Goal: Task Accomplishment & Management: Use online tool/utility

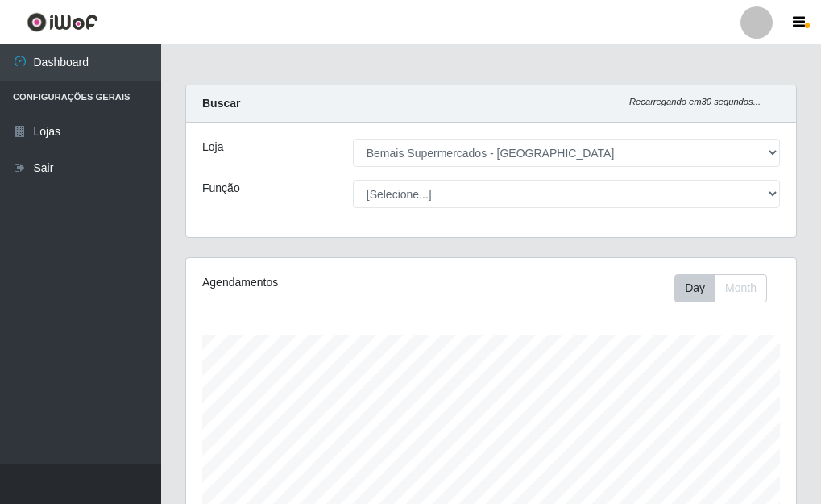
select select "249"
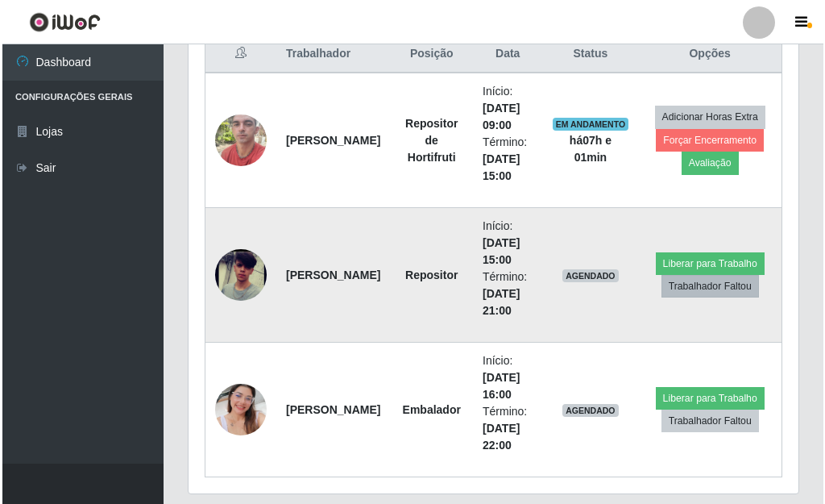
scroll to position [603, 0]
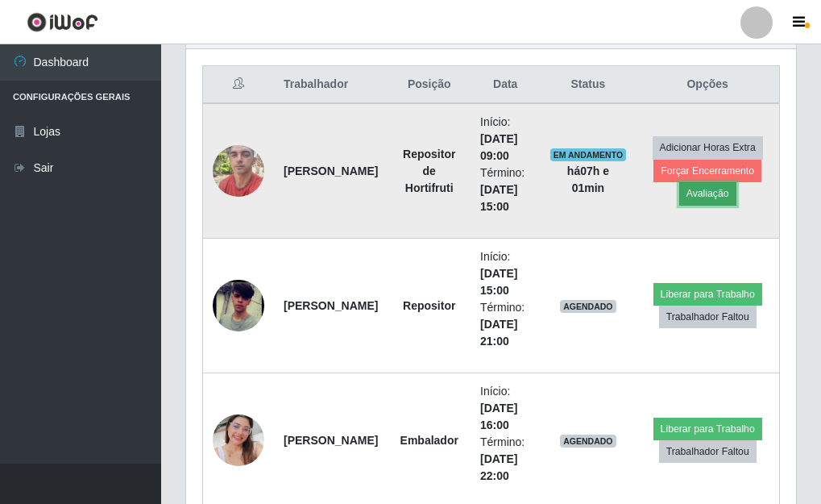
click at [700, 194] on button "Avaliação" at bounding box center [707, 193] width 57 height 23
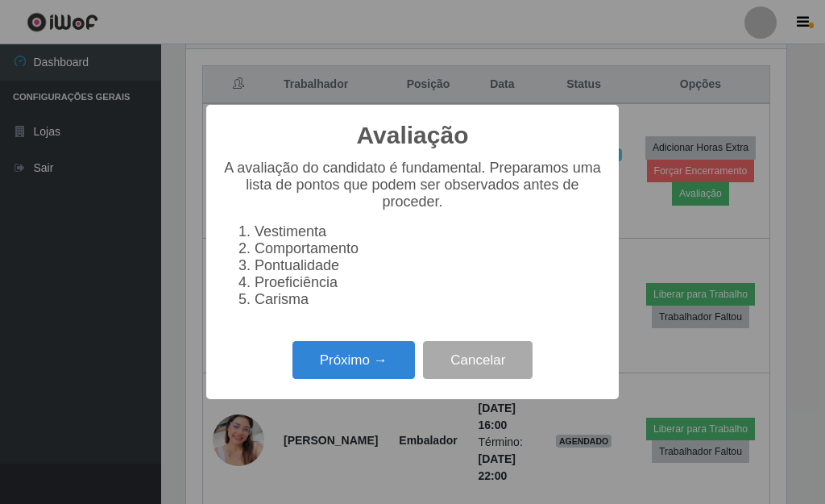
scroll to position [334, 600]
click at [371, 346] on div "Próximo → Cancelar" at bounding box center [412, 360] width 380 height 46
click at [378, 376] on button "Próximo →" at bounding box center [354, 360] width 123 height 38
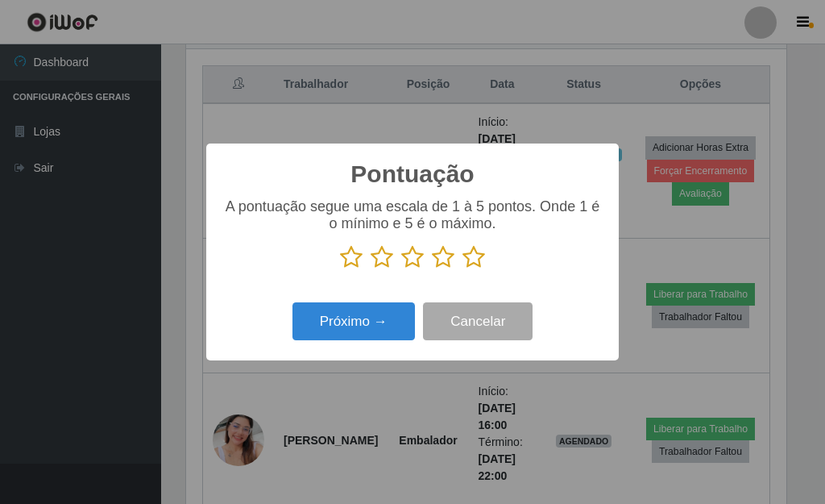
click at [415, 262] on icon at bounding box center [412, 257] width 23 height 24
click at [401, 269] on input "radio" at bounding box center [401, 269] width 0 height 0
click at [367, 302] on div "Próximo → Cancelar" at bounding box center [412, 321] width 380 height 46
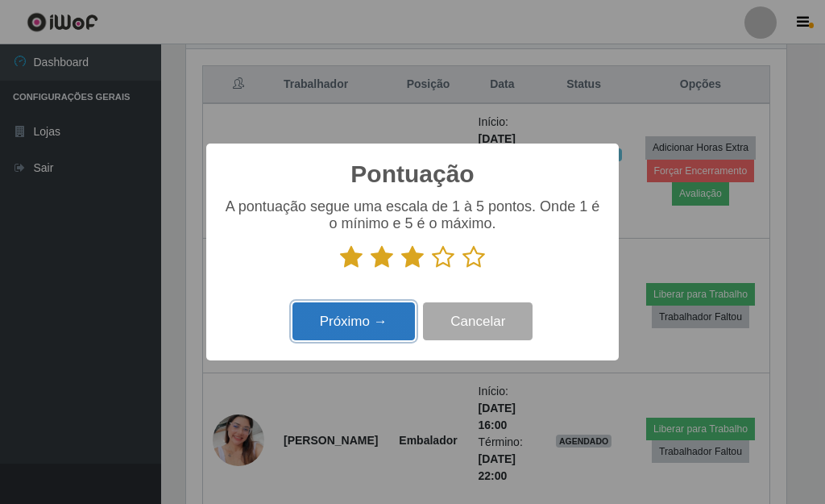
click at [375, 312] on button "Próximo →" at bounding box center [354, 321] width 123 height 38
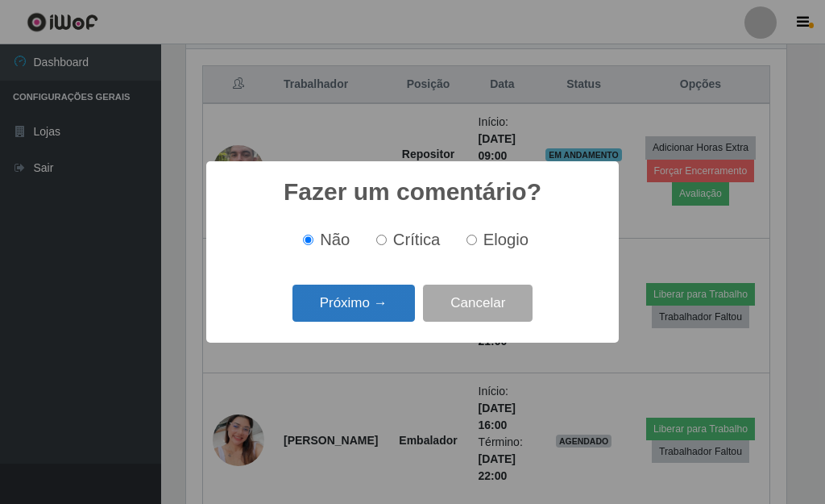
click at [375, 313] on button "Próximo →" at bounding box center [354, 304] width 123 height 38
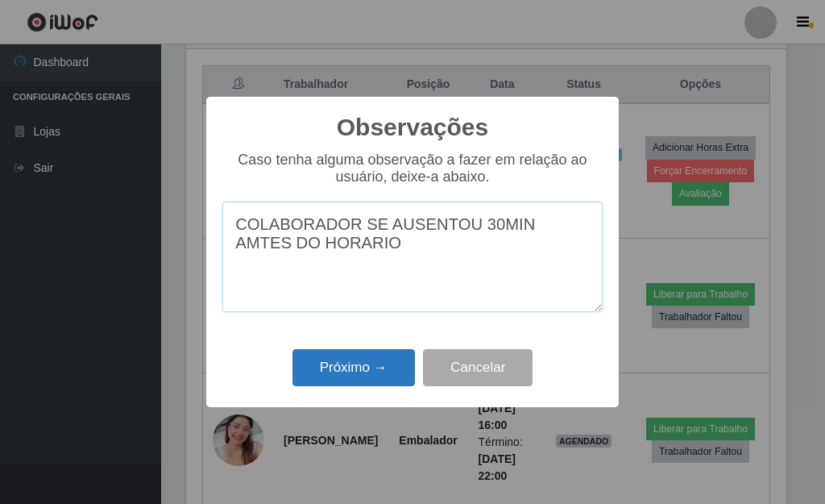
type textarea "COLABORADOR SE AUSENTOU 30MIN AMTES DO HORARIO"
click at [373, 372] on button "Próximo →" at bounding box center [354, 368] width 123 height 38
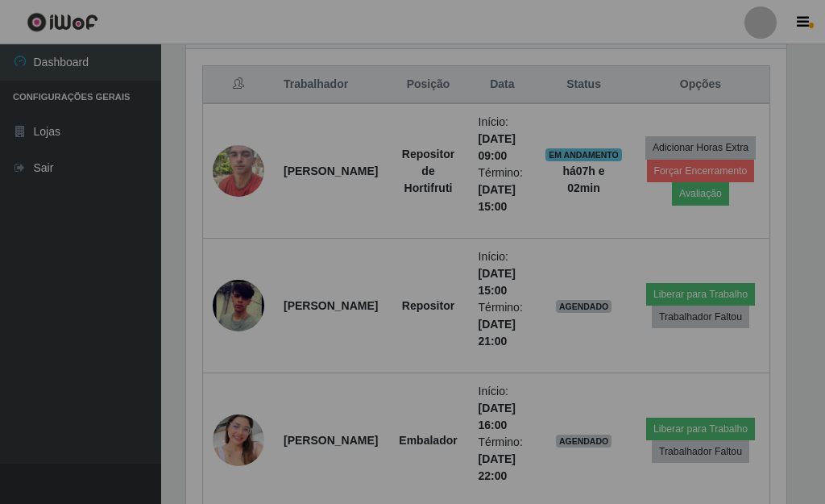
scroll to position [334, 610]
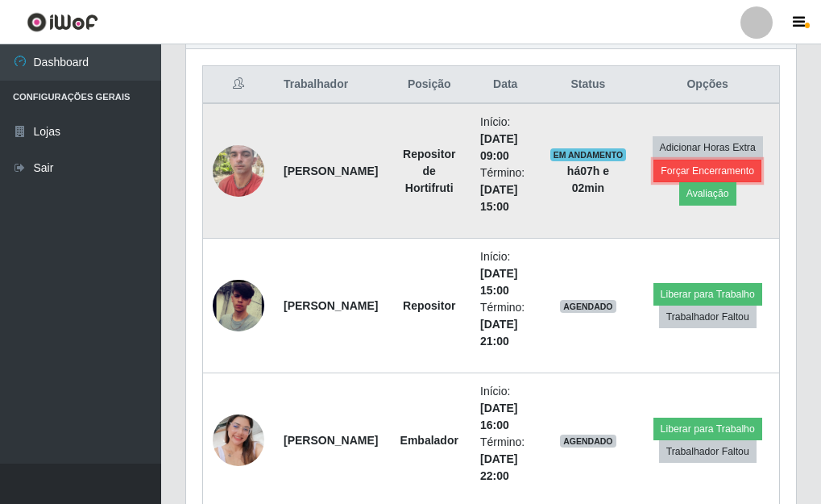
click at [714, 172] on button "Forçar Encerramento" at bounding box center [708, 171] width 108 height 23
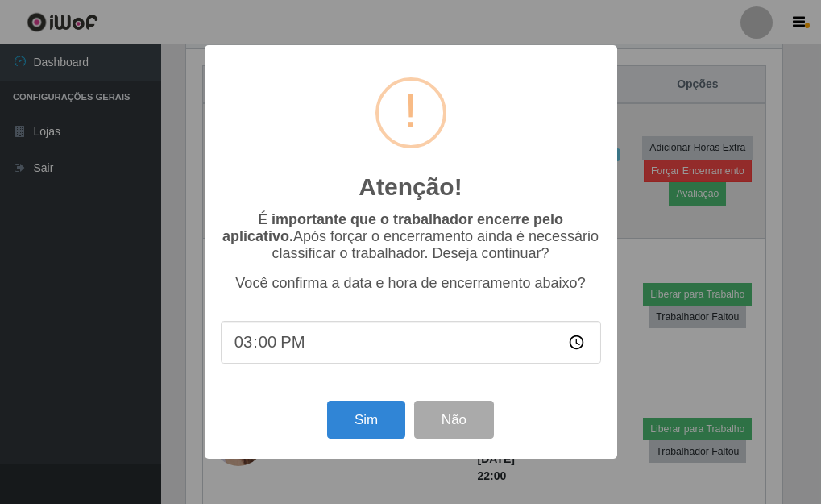
scroll to position [334, 600]
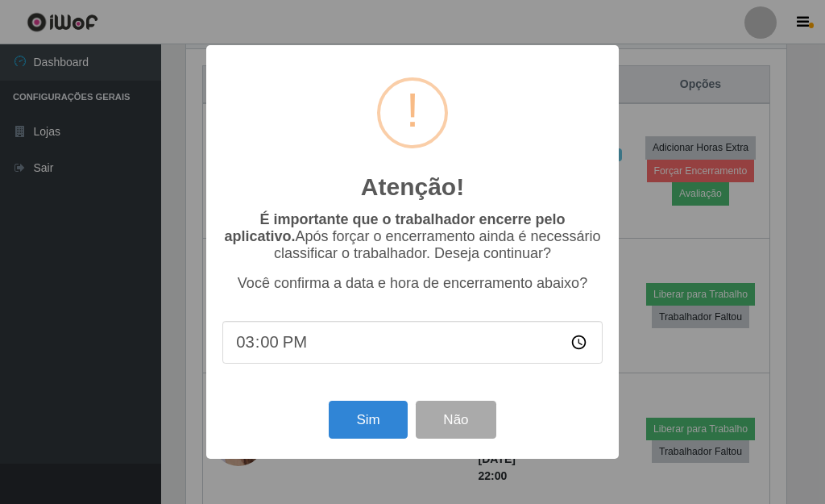
click at [243, 345] on input "15:00" at bounding box center [412, 342] width 380 height 43
type input "14:30"
click at [381, 432] on button "Sim" at bounding box center [368, 420] width 78 height 38
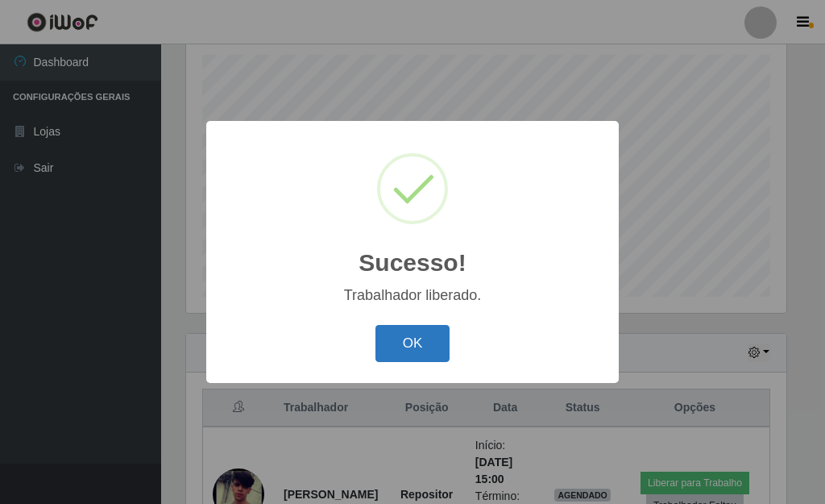
click at [418, 339] on button "OK" at bounding box center [413, 344] width 75 height 38
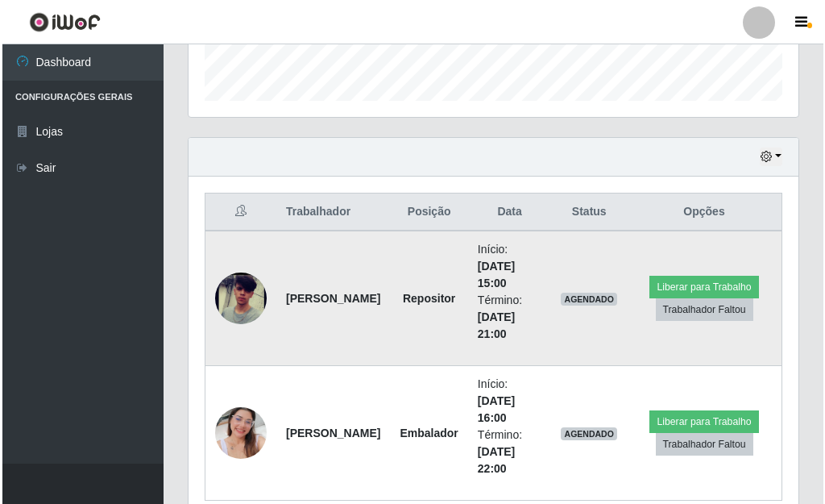
scroll to position [521, 0]
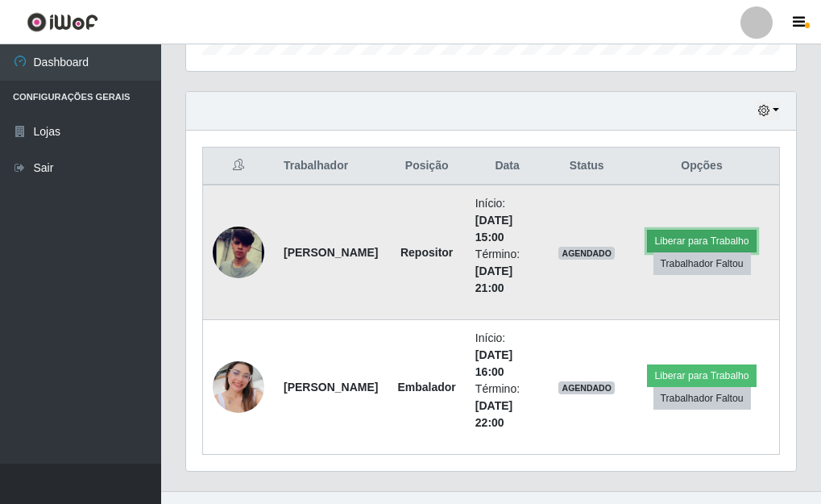
click at [715, 239] on button "Liberar para Trabalho" at bounding box center [701, 241] width 109 height 23
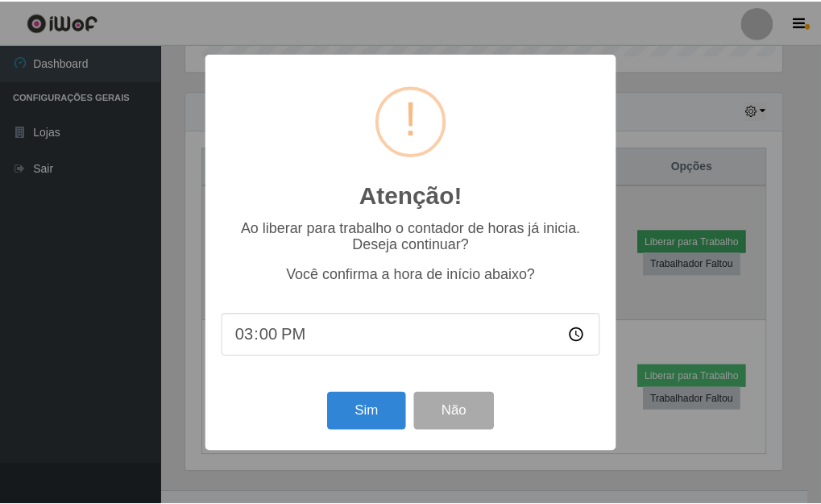
scroll to position [334, 600]
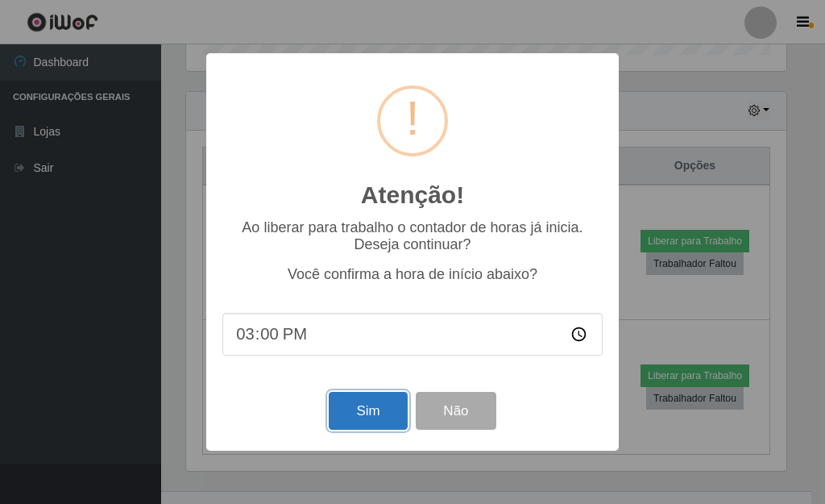
click at [363, 416] on button "Sim" at bounding box center [368, 411] width 78 height 38
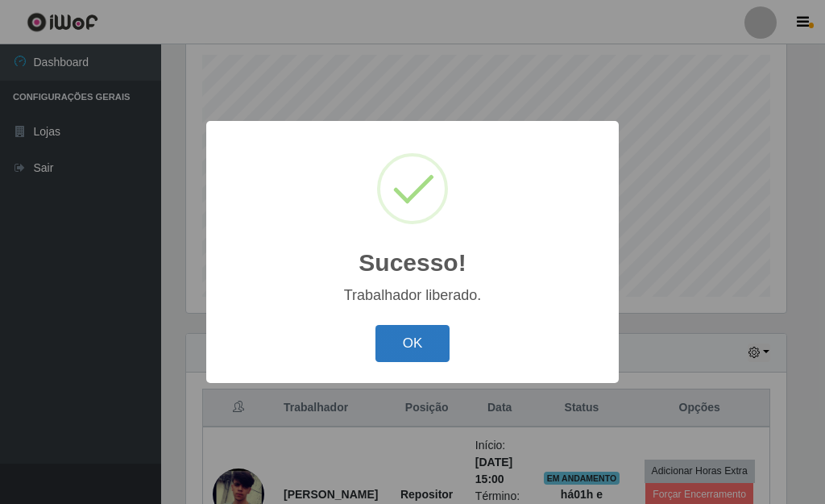
click at [439, 338] on button "OK" at bounding box center [413, 344] width 75 height 38
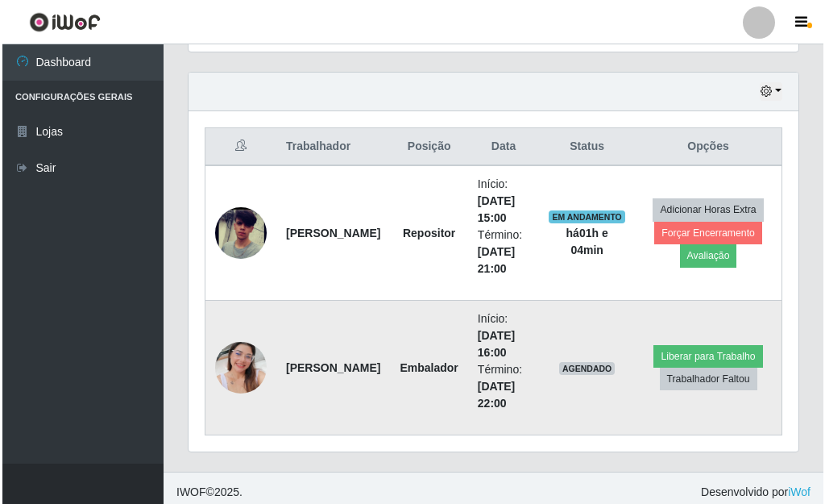
scroll to position [549, 0]
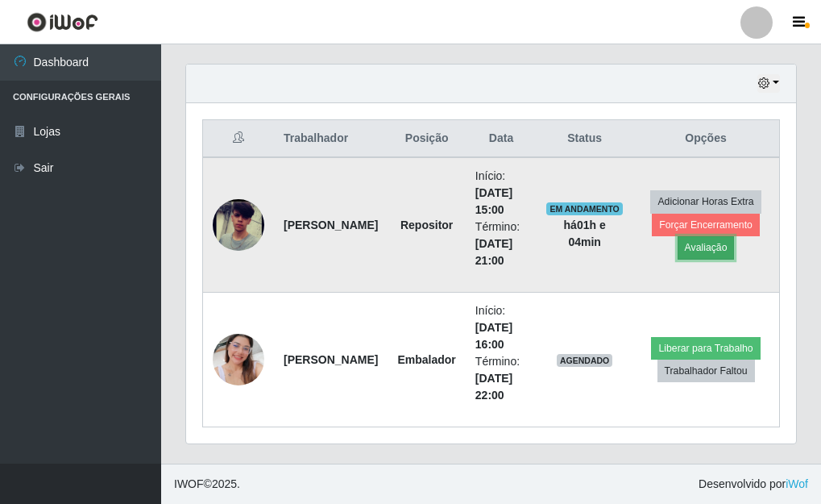
click at [723, 249] on button "Avaliação" at bounding box center [706, 247] width 57 height 23
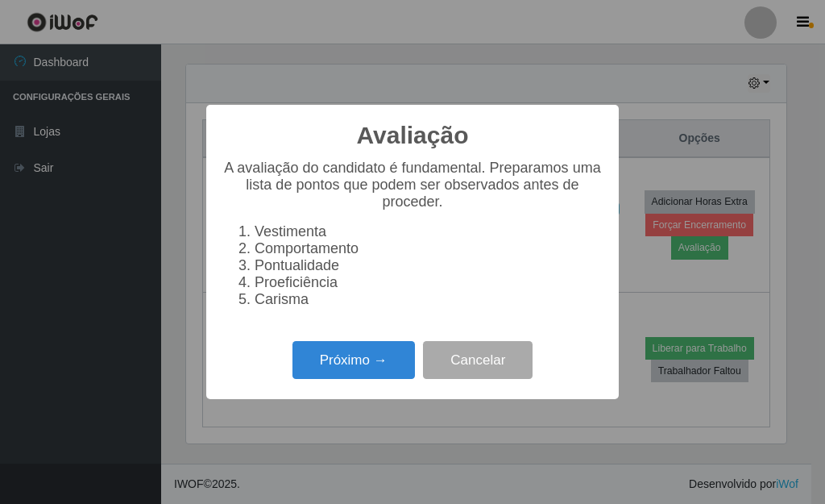
scroll to position [334, 600]
click at [391, 373] on button "Próximo →" at bounding box center [354, 360] width 123 height 38
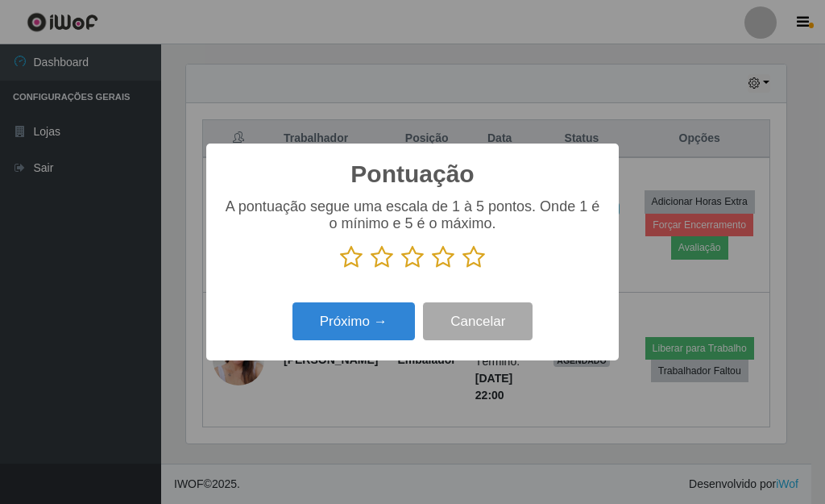
click at [351, 256] on icon at bounding box center [351, 257] width 23 height 24
click at [340, 269] on input "radio" at bounding box center [340, 269] width 0 height 0
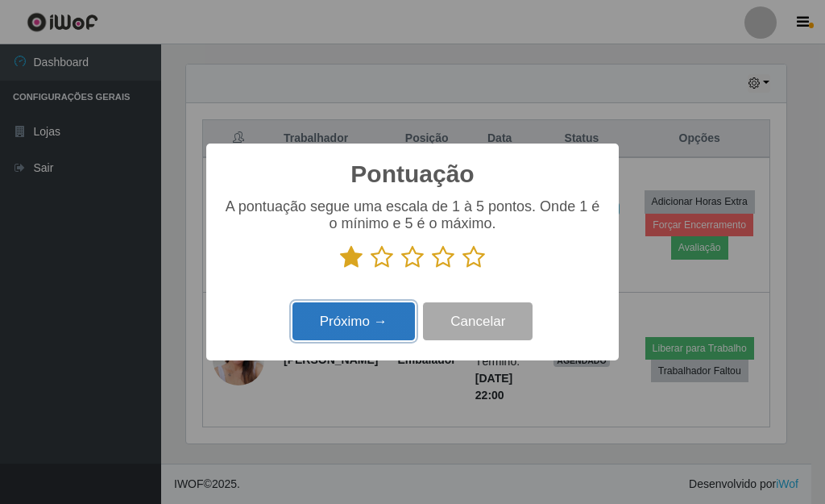
click at [395, 324] on button "Próximo →" at bounding box center [354, 321] width 123 height 38
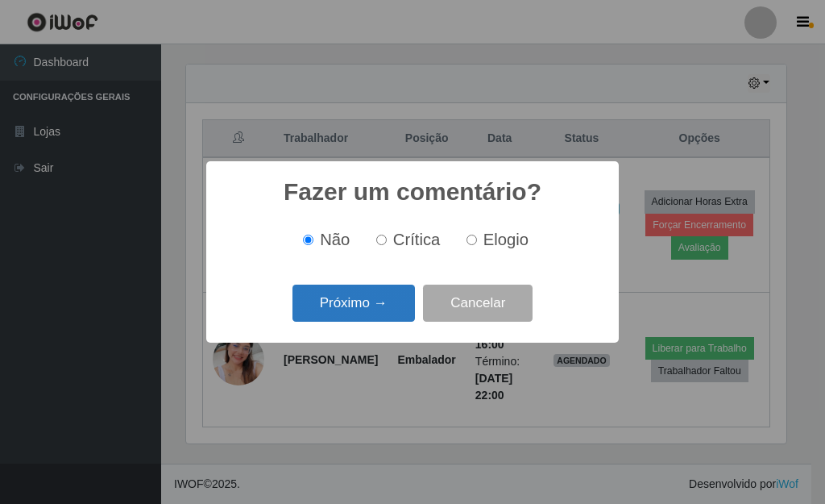
click at [382, 307] on button "Próximo →" at bounding box center [354, 304] width 123 height 38
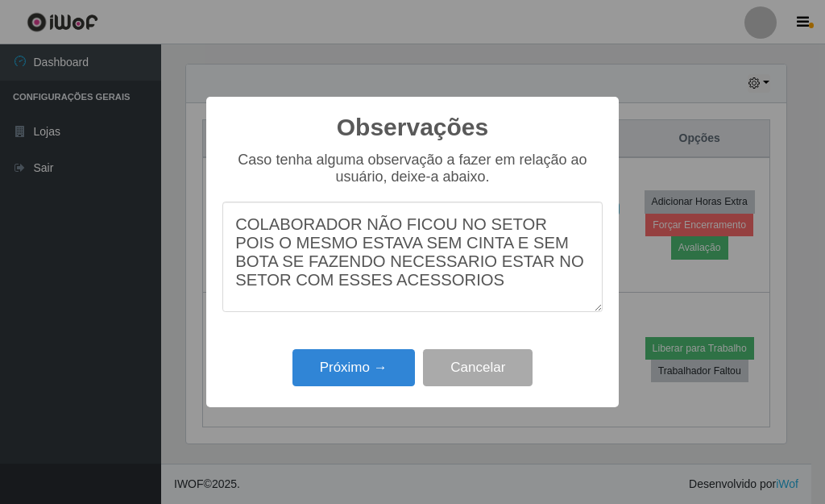
click at [447, 228] on textarea "COLABORADOR NÃO FICOU NO SETOR POIS O MESMO ESTAVA SEM CINTA E SEM BOTA SE FAZE…" at bounding box center [412, 257] width 380 height 110
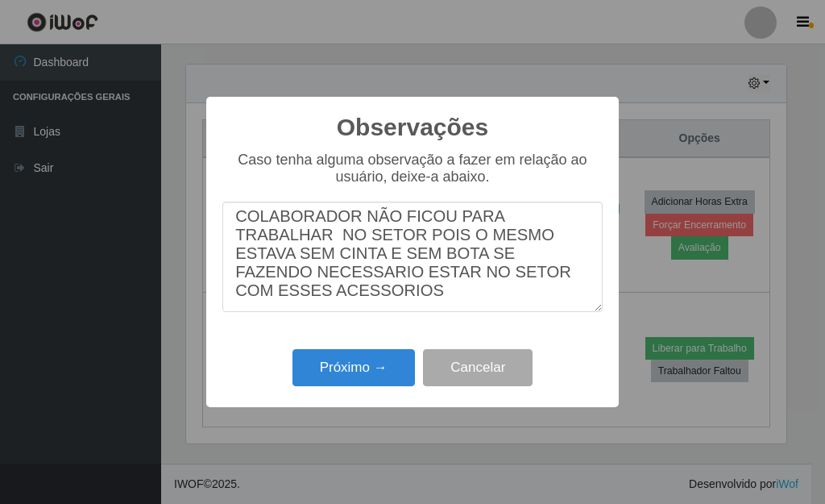
scroll to position [25, 0]
click at [340, 298] on textarea "COLABORADOR NÃO FICOU PARA TRABALHAR NO SETOR POIS O MESMO ESTAVA SEM CINTA E S…" at bounding box center [412, 257] width 380 height 110
click at [328, 271] on textarea "COLABORADOR NÃO FICOU PARA TRABALHAR NO SETOR POIS O MESMO ESTAVA SEM CINTA E S…" at bounding box center [412, 257] width 380 height 110
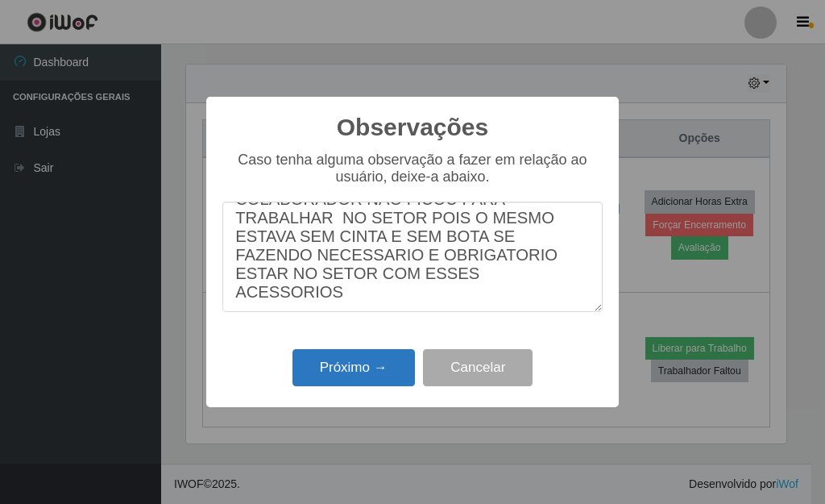
type textarea "COLABORADOR NÃO FICOU PARA TRABALHAR NO SETOR POIS O MESMO ESTAVA SEM CINTA E S…"
click at [372, 372] on button "Próximo →" at bounding box center [354, 368] width 123 height 38
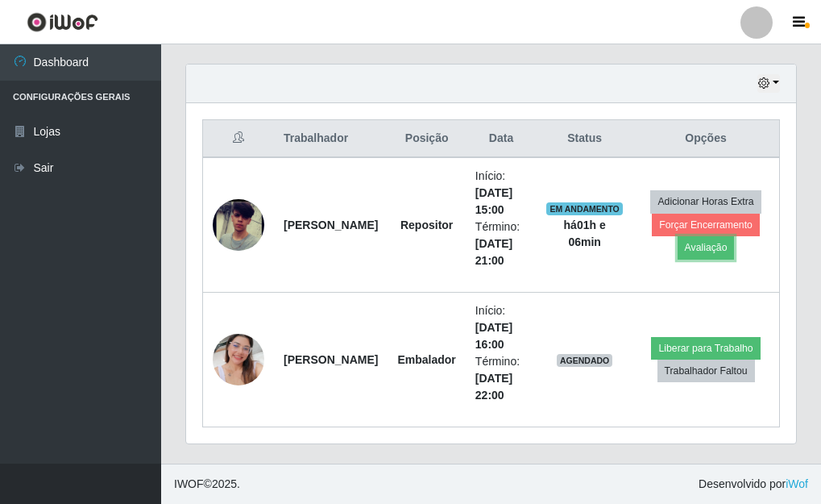
scroll to position [334, 610]
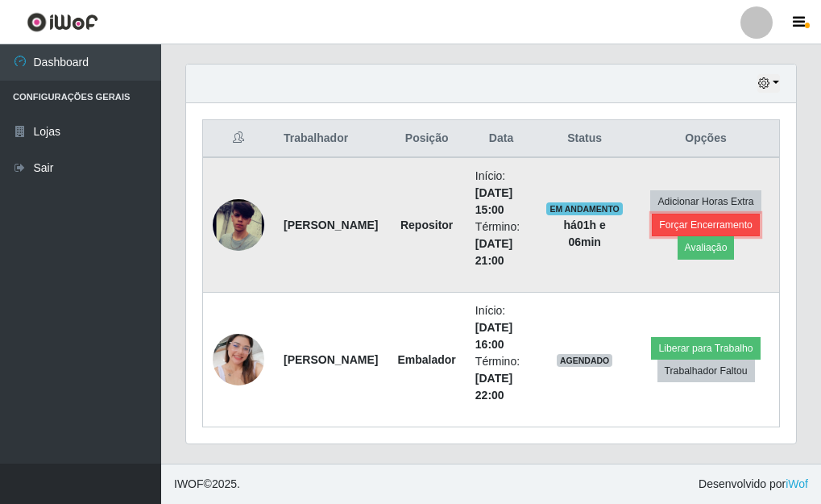
click at [715, 225] on button "Forçar Encerramento" at bounding box center [706, 225] width 108 height 23
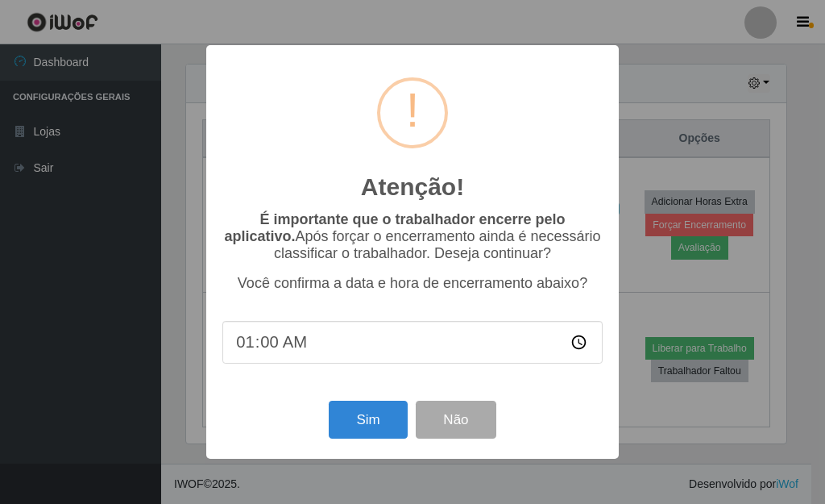
type input "15:00"
click at [362, 438] on button "Sim" at bounding box center [368, 420] width 78 height 38
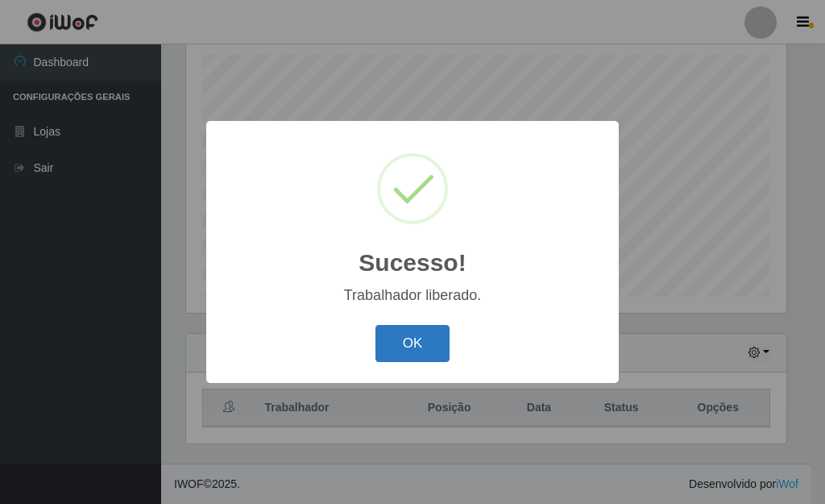
click at [409, 336] on button "OK" at bounding box center [413, 344] width 75 height 38
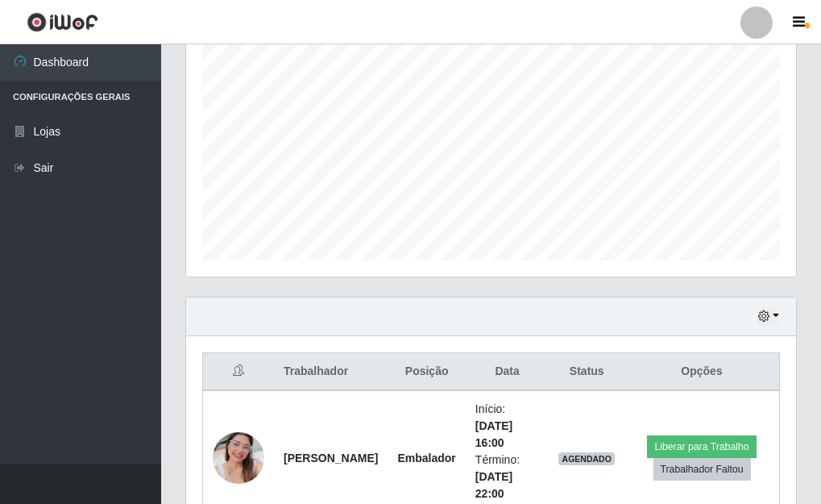
scroll to position [360, 0]
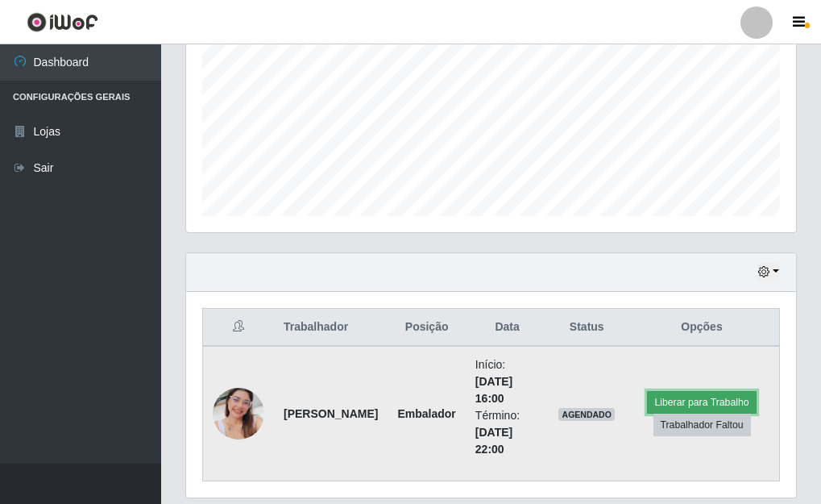
click at [690, 402] on button "Liberar para Trabalho" at bounding box center [701, 402] width 109 height 23
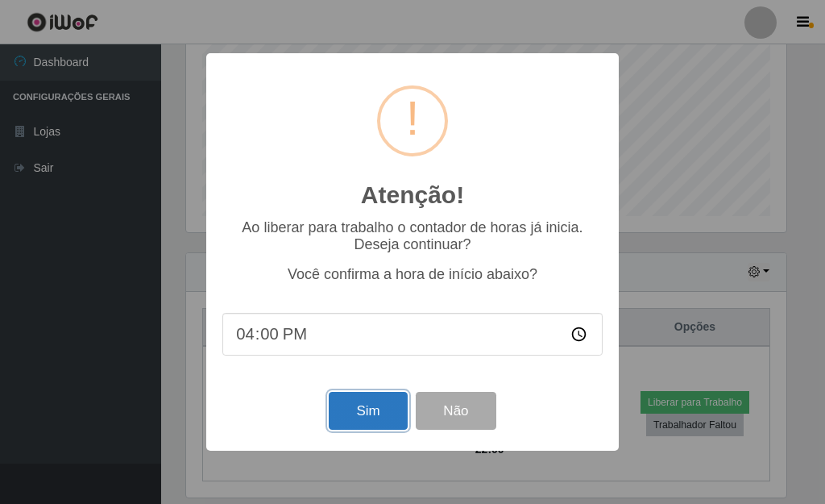
click at [357, 416] on button "Sim" at bounding box center [368, 411] width 78 height 38
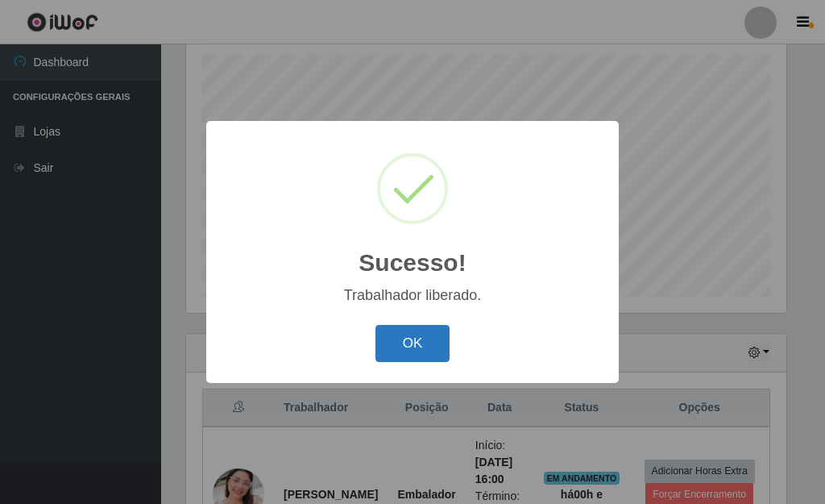
click at [417, 351] on button "OK" at bounding box center [413, 344] width 75 height 38
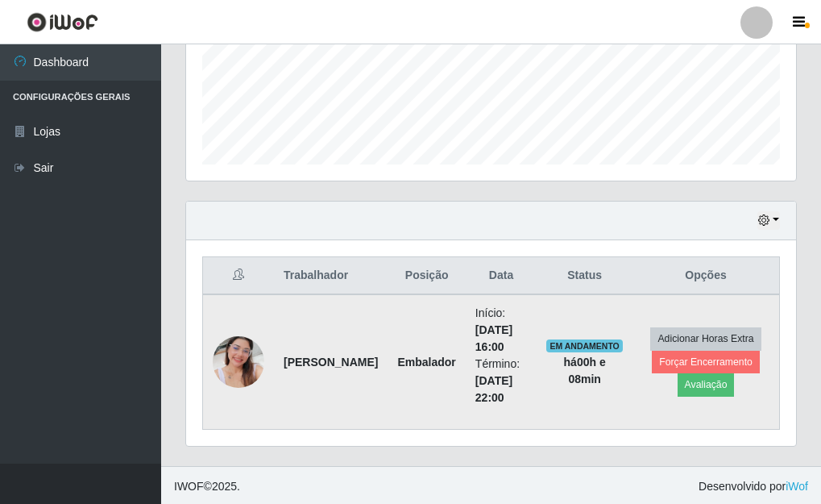
scroll to position [414, 0]
